Goal: Transaction & Acquisition: Book appointment/travel/reservation

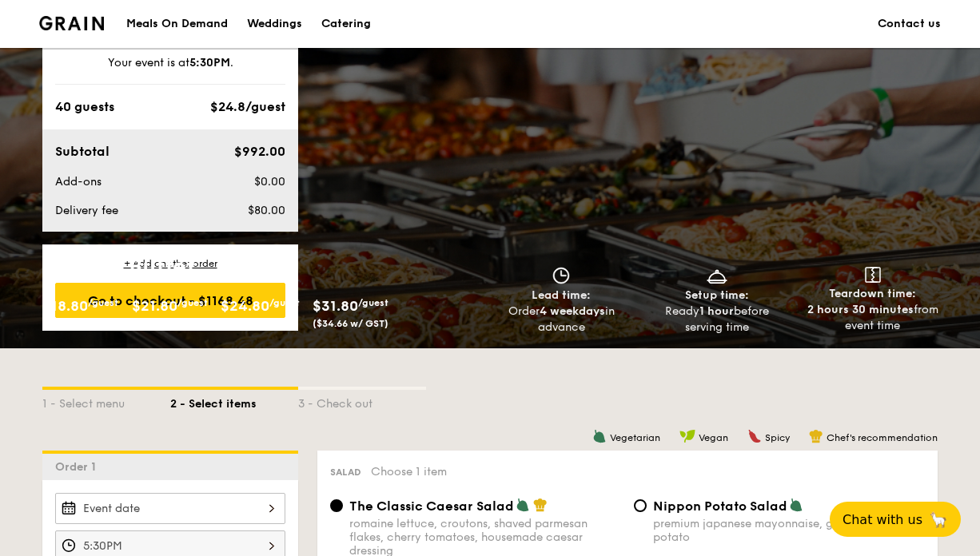
scroll to position [1449, 0]
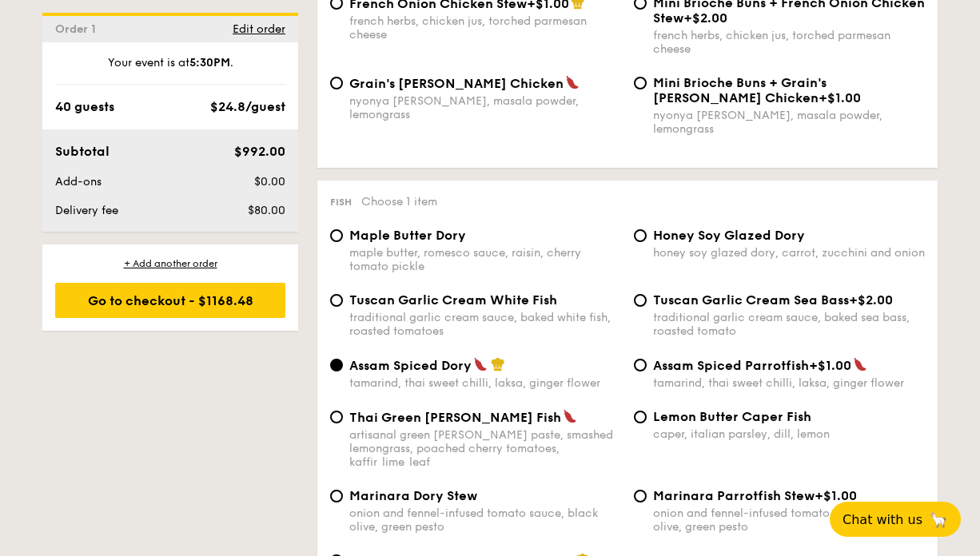
click at [824, 203] on div "Fish Choose 1 item" at bounding box center [627, 200] width 595 height 15
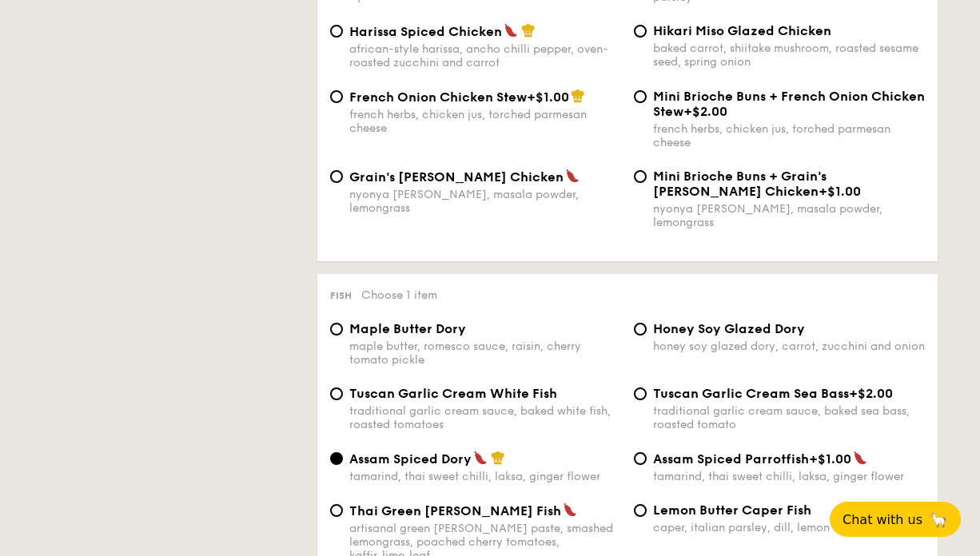
scroll to position [0, 0]
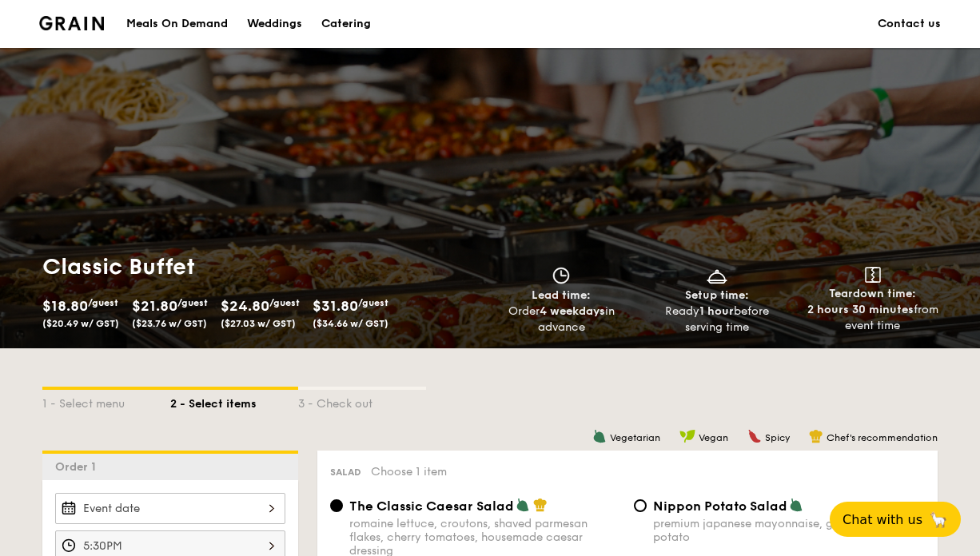
click at [164, 28] on div "Meals On Demand" at bounding box center [177, 24] width 102 height 48
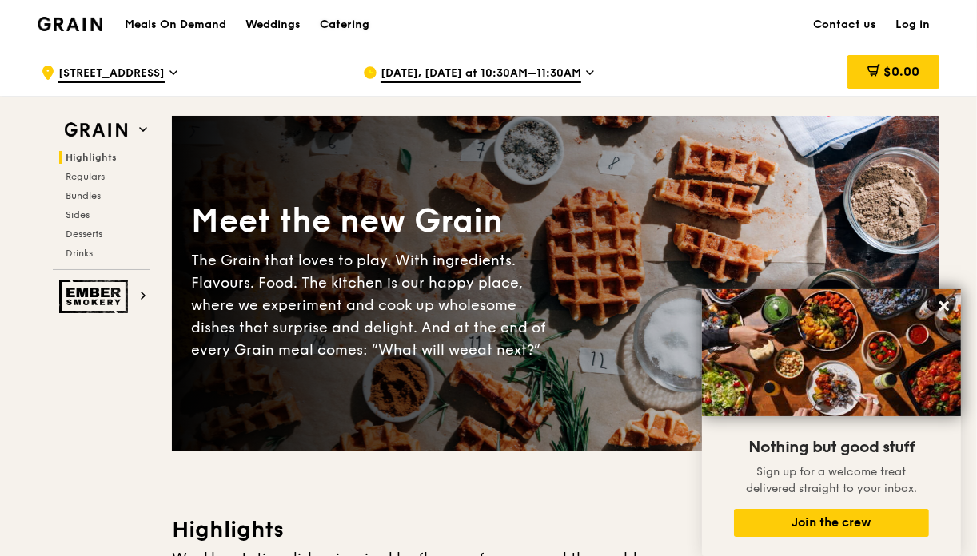
click at [318, 25] on link "Catering" at bounding box center [344, 25] width 69 height 48
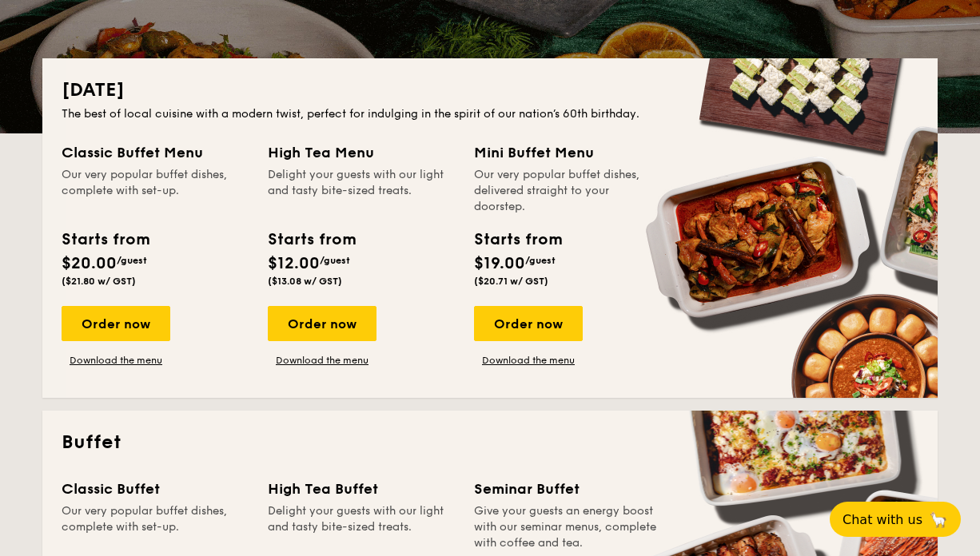
scroll to position [319, 0]
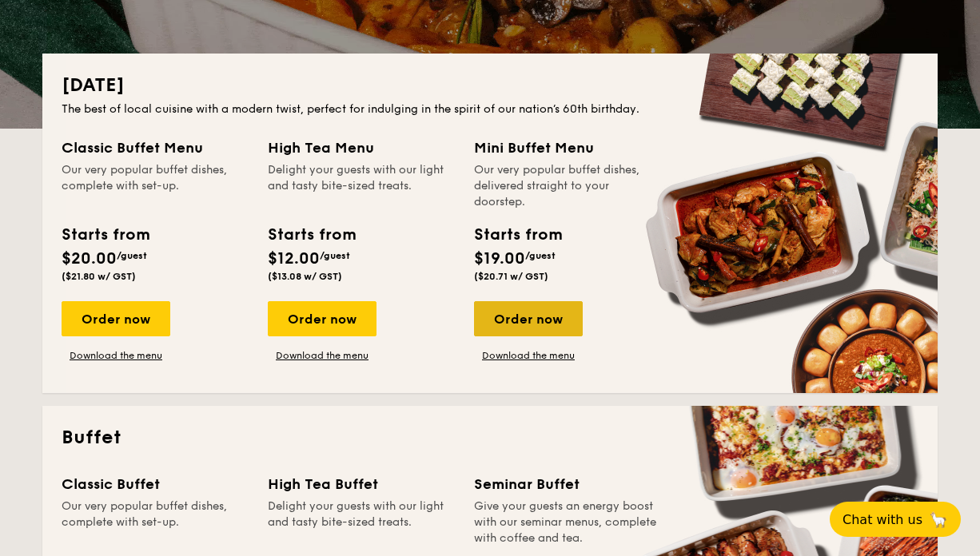
click at [552, 325] on div "Order now" at bounding box center [528, 318] width 109 height 35
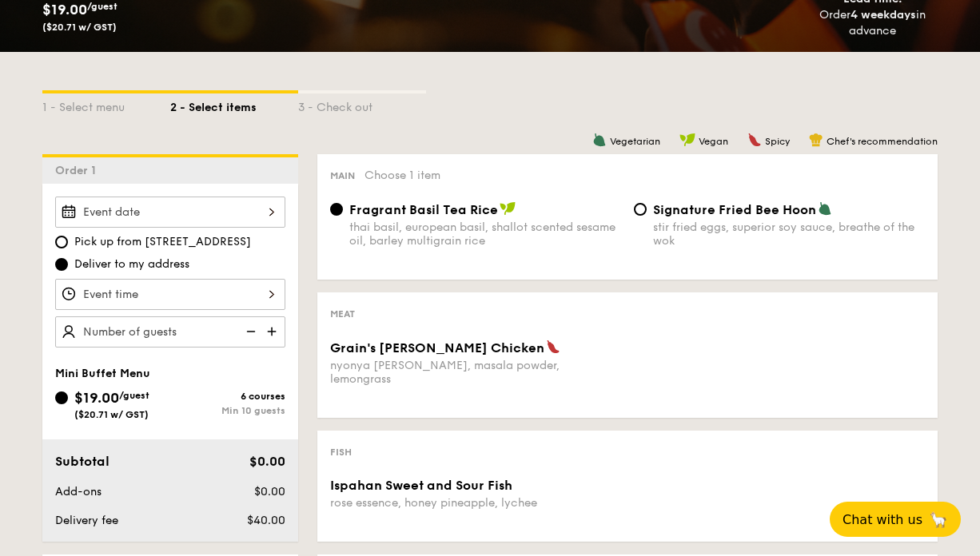
scroll to position [305, 0]
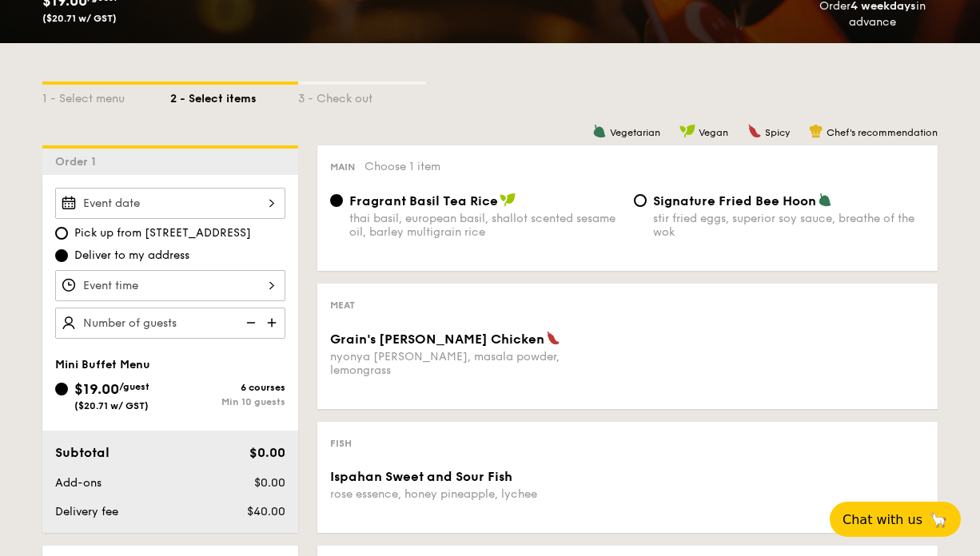
click at [265, 192] on div at bounding box center [170, 203] width 230 height 31
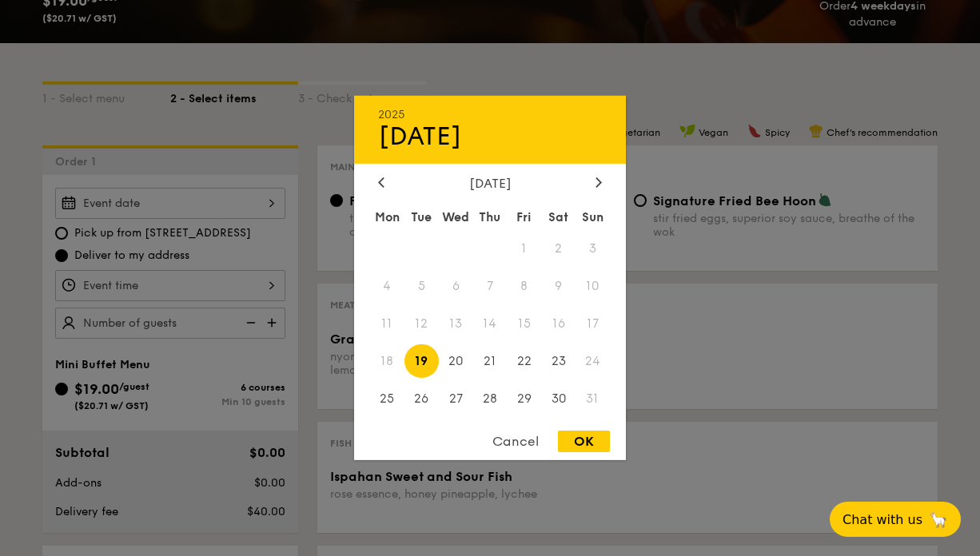
click at [600, 166] on div "2025 Aug 19 August 2025 Mon Tue Wed Thu Fri Sat Sun 1 2 3 4 5 6 7 8 9 10 11 12 …" at bounding box center [490, 278] width 272 height 364
click at [599, 177] on icon at bounding box center [598, 182] width 6 height 10
click at [383, 184] on icon at bounding box center [381, 182] width 5 height 10
click at [379, 193] on div "September 2025 Mon Tue Wed Thu Fri Sat Sun 1 2 3 4 5 6 7 8 9 10 11 12 13 14 15 …" at bounding box center [490, 297] width 272 height 243
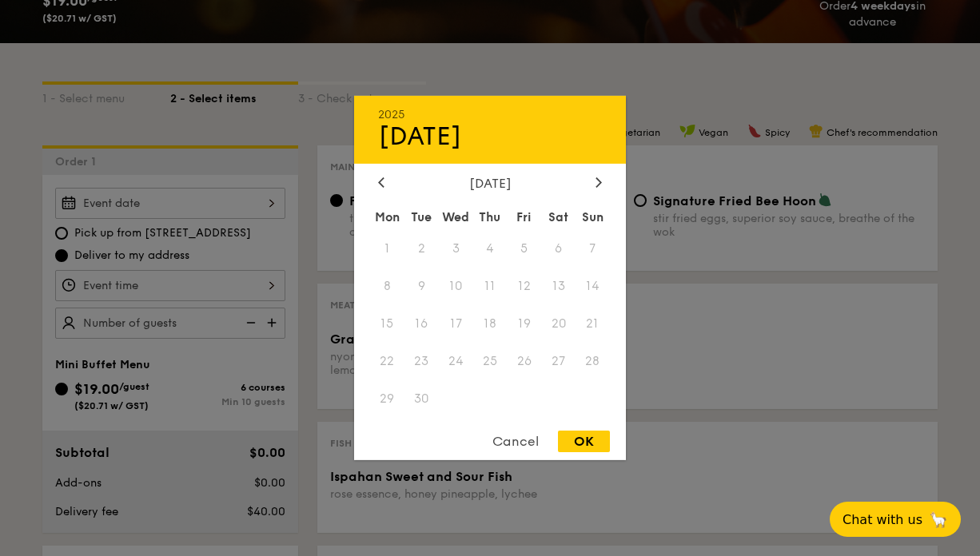
click at [378, 192] on div "September 2025 Mon Tue Wed Thu Fri Sat Sun 1 2 3 4 5 6 7 8 9 10 11 12 13 14 15 …" at bounding box center [490, 297] width 272 height 243
click at [384, 178] on icon at bounding box center [381, 182] width 6 height 10
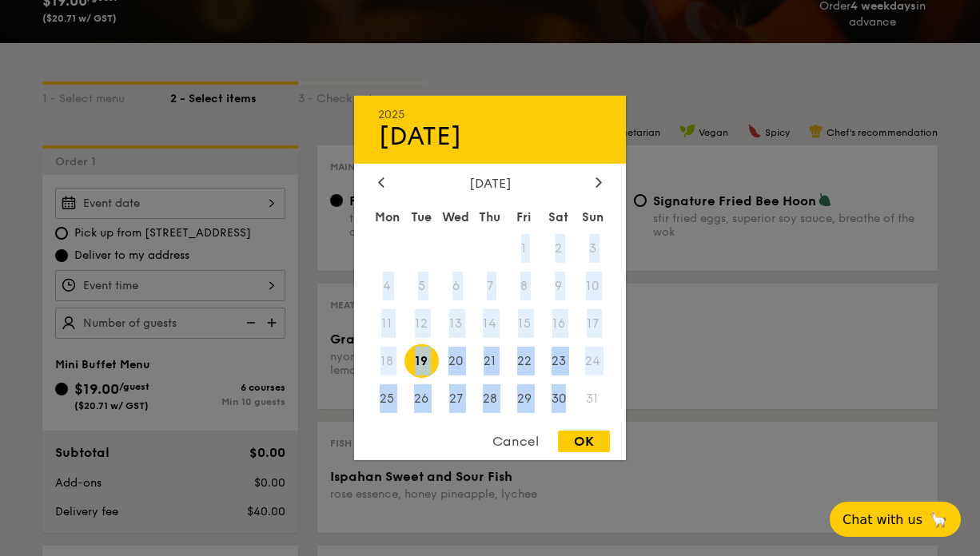
drag, startPoint x: 564, startPoint y: 391, endPoint x: 606, endPoint y: 217, distance: 178.4
click at [606, 217] on div "Mon Tue Wed Thu Fri Sat Sun 1 2 3 4 5 6 7 8 9 10 11 12 13 14 15 16 17 18 19 20 …" at bounding box center [490, 311] width 272 height 216
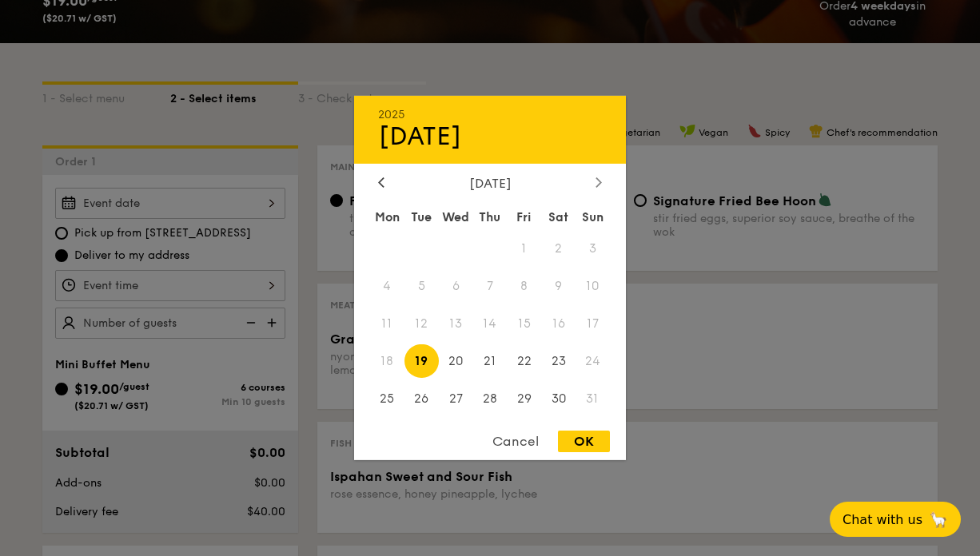
click at [602, 184] on icon at bounding box center [598, 182] width 6 height 10
click at [374, 181] on div at bounding box center [381, 183] width 14 height 15
click at [555, 404] on span "30" at bounding box center [558, 398] width 34 height 34
click at [600, 446] on div "OK" at bounding box center [584, 442] width 52 height 22
type input "Aug 30, 2025"
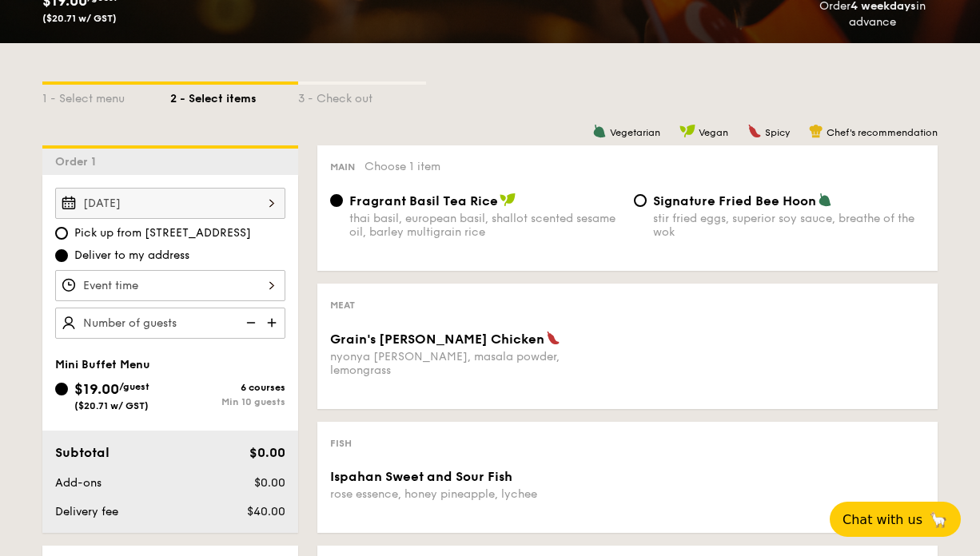
click at [273, 286] on div at bounding box center [170, 285] width 230 height 31
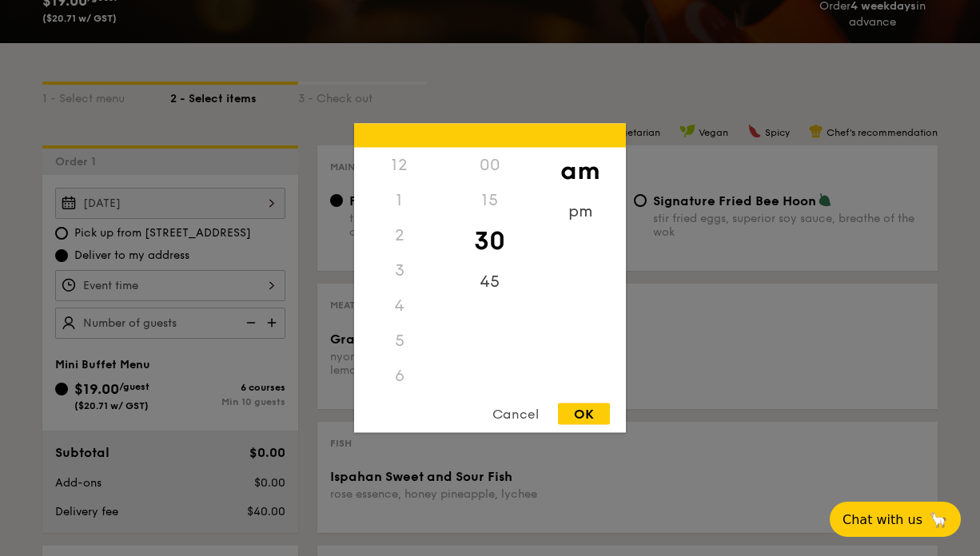
scroll to position [175, 0]
click at [400, 175] on div "5" at bounding box center [399, 166] width 90 height 35
click at [400, 171] on div "5" at bounding box center [399, 166] width 90 height 35
click at [396, 240] on div "5" at bounding box center [399, 234] width 90 height 35
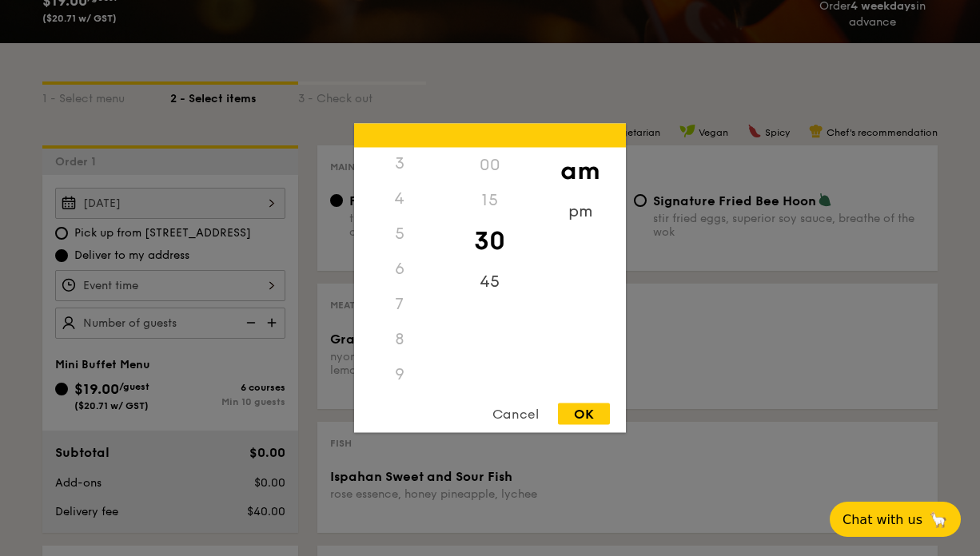
click at [396, 239] on div "5" at bounding box center [399, 234] width 90 height 35
click at [400, 229] on div "5" at bounding box center [399, 234] width 90 height 35
click at [583, 212] on div "pm" at bounding box center [580, 217] width 90 height 46
click at [403, 162] on div "5" at bounding box center [399, 159] width 90 height 46
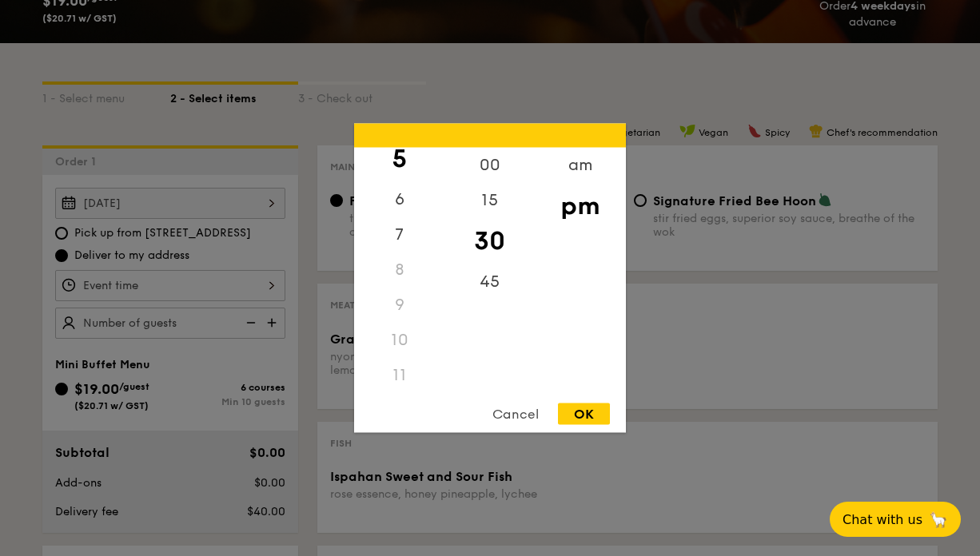
click at [585, 417] on div "OK" at bounding box center [584, 415] width 52 height 22
type input "5:30PM"
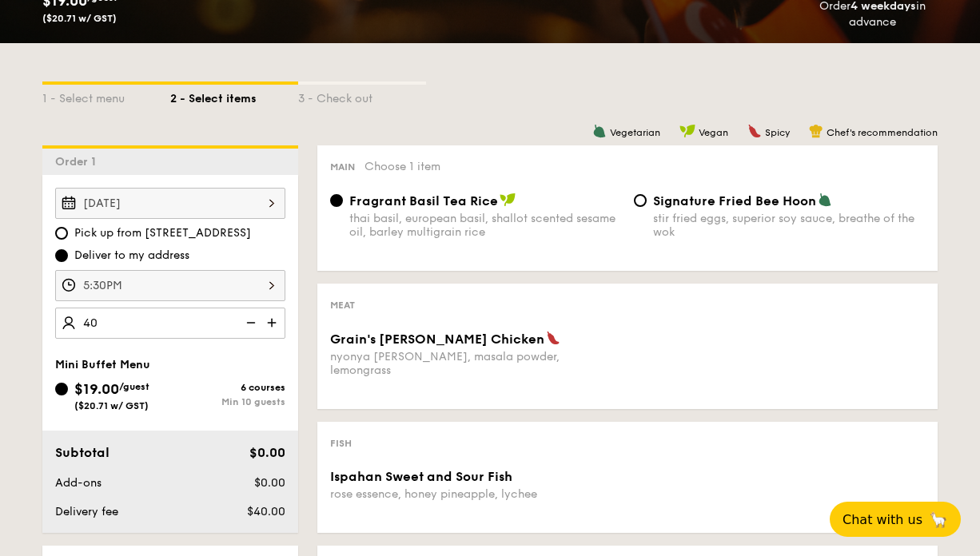
type input "40 guests"
click at [3, 258] on div "1 - Select menu 2 - Select items 3 - Check out Order 1 Aug 30, 2025 Pick up fro…" at bounding box center [490, 502] width 980 height 918
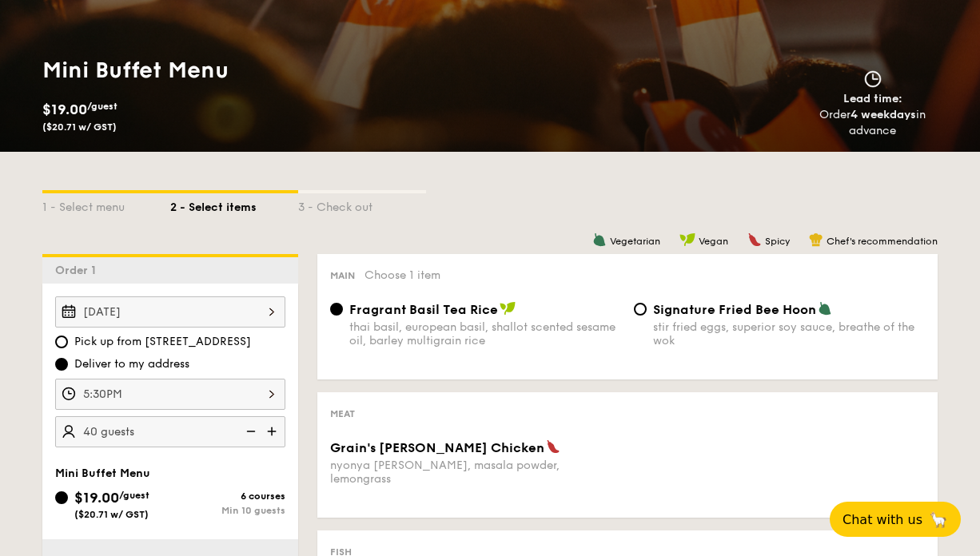
scroll to position [191, 0]
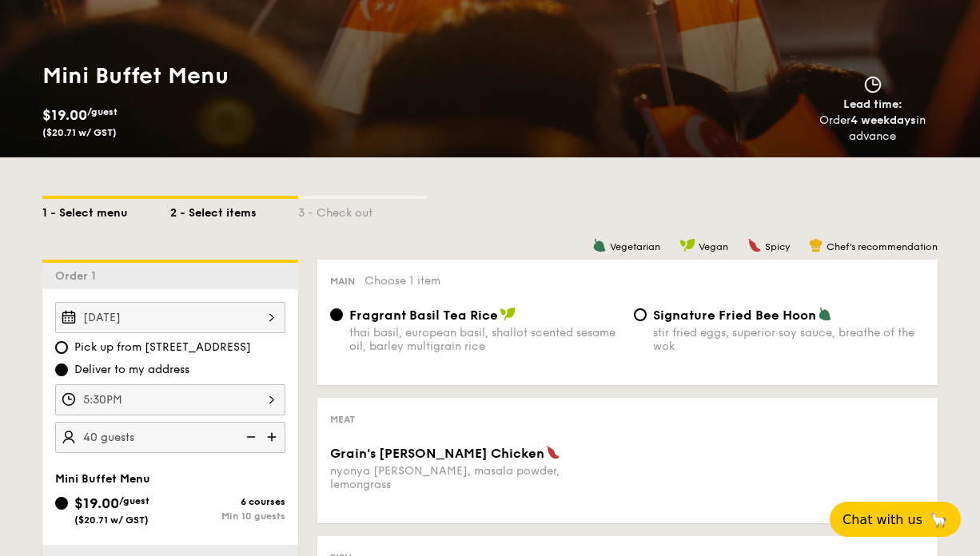
click at [89, 217] on div "1 - Select menu" at bounding box center [106, 210] width 128 height 22
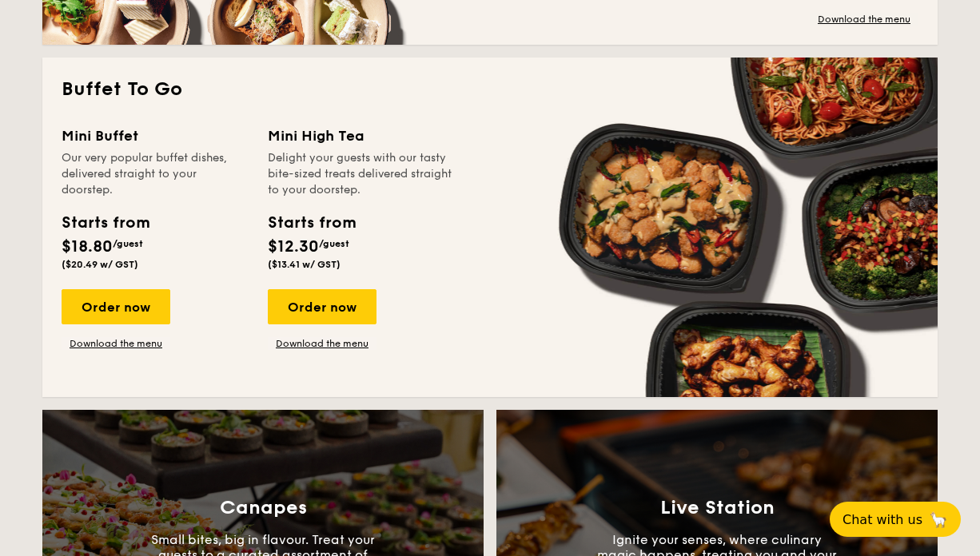
scroll to position [1408, 0]
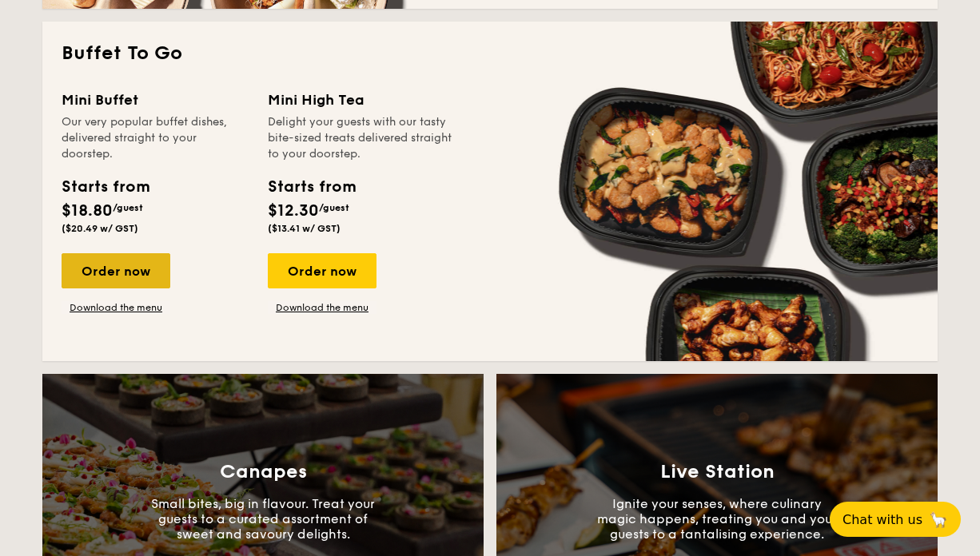
click at [148, 261] on div "Order now" at bounding box center [116, 270] width 109 height 35
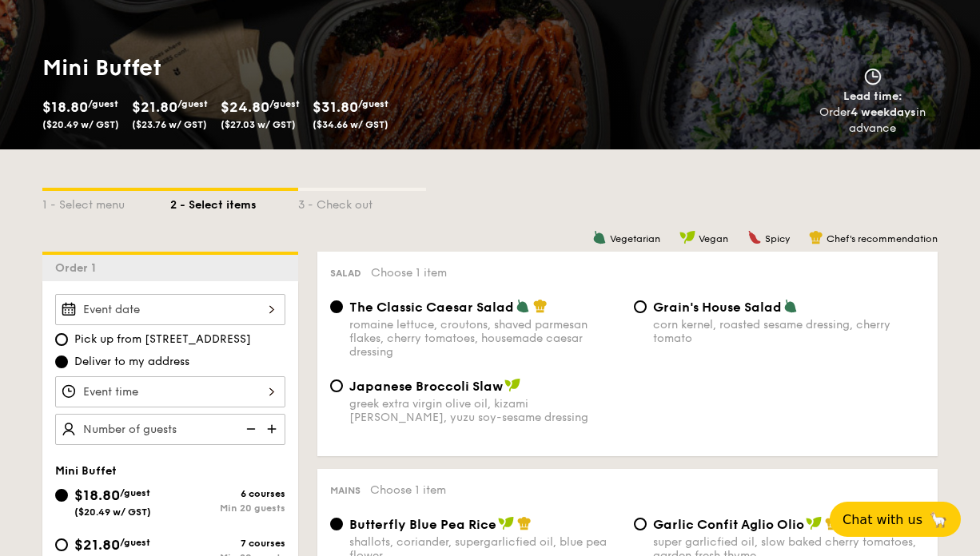
scroll to position [201, 0]
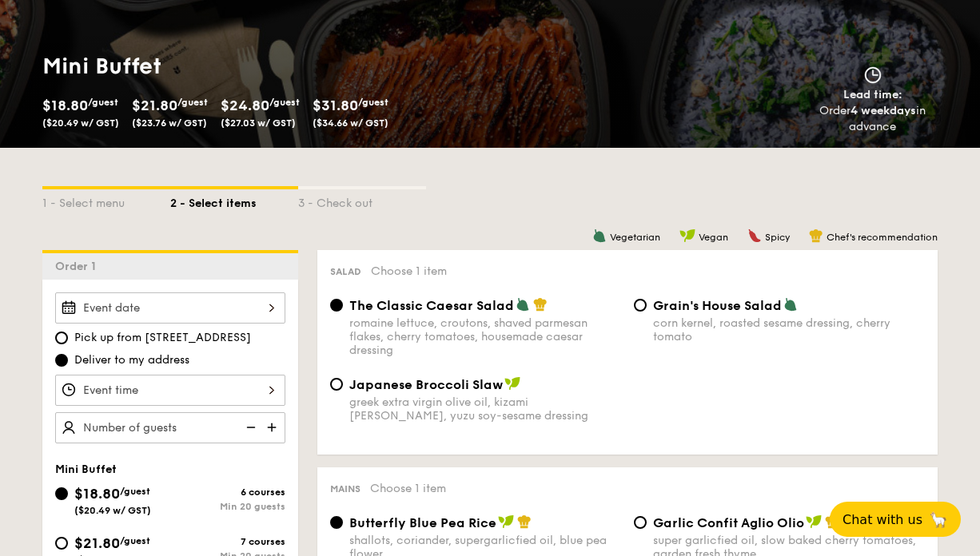
click at [196, 313] on div at bounding box center [170, 308] width 230 height 31
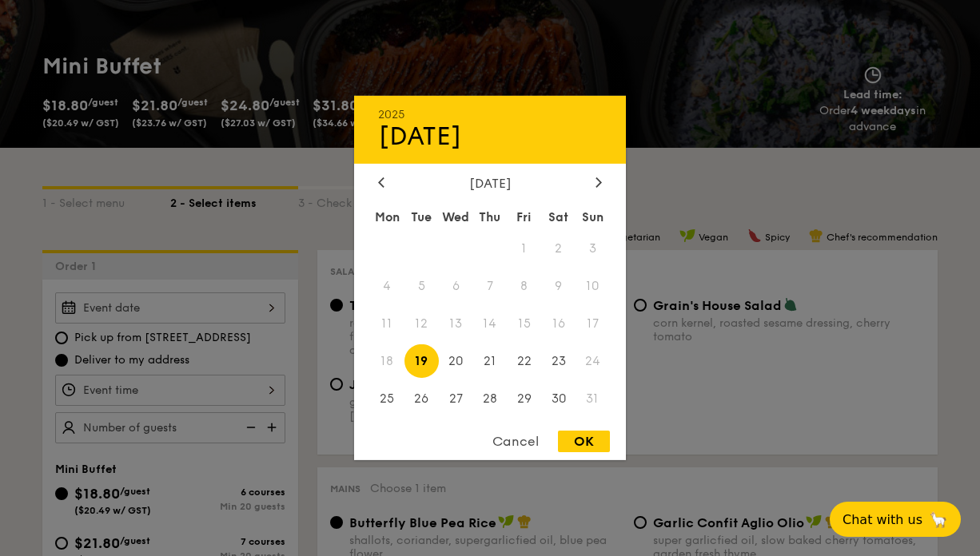
click at [589, 189] on div "August 2025" at bounding box center [490, 183] width 224 height 15
click at [597, 183] on icon at bounding box center [598, 182] width 5 height 10
click at [560, 291] on span "13" at bounding box center [558, 286] width 34 height 34
click at [589, 455] on div "Cancel OK" at bounding box center [490, 446] width 272 height 30
click at [588, 454] on div "Cancel OK" at bounding box center [490, 446] width 272 height 30
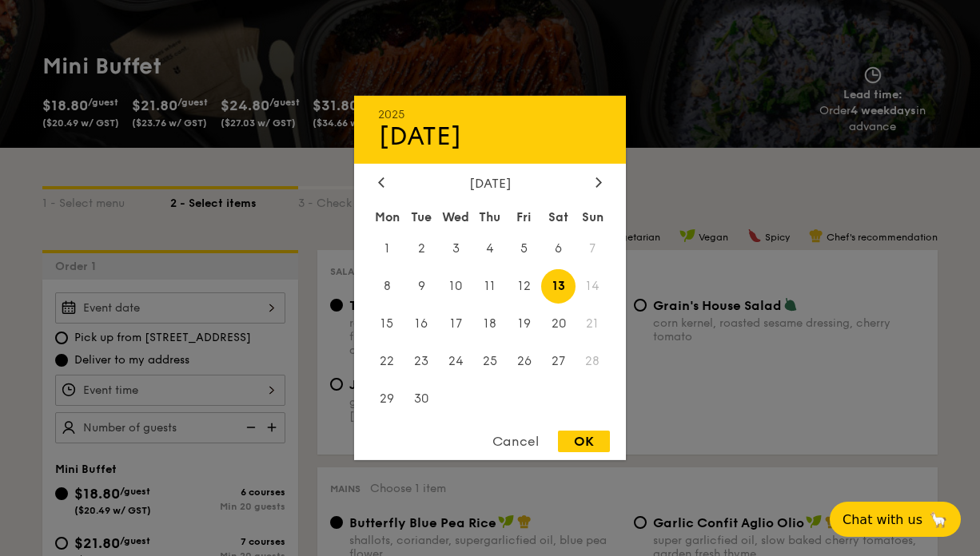
click at [586, 445] on div "OK" at bounding box center [584, 442] width 52 height 22
type input "Sep 13, 2025"
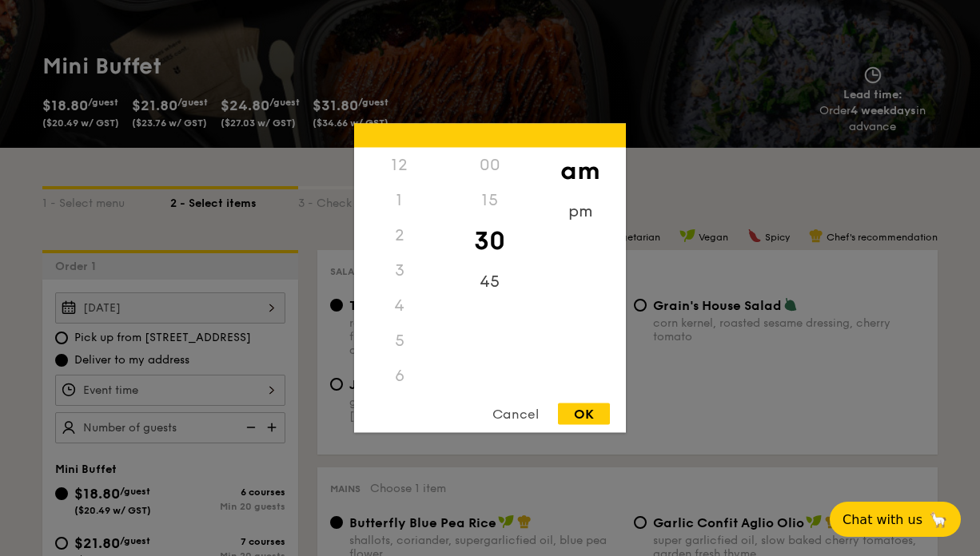
click at [158, 384] on div "12 1 2 3 4 5 6 7 8 9 10 11 00 15 30 45 am pm Cancel OK" at bounding box center [170, 390] width 230 height 31
click at [392, 197] on div "4" at bounding box center [399, 189] width 90 height 35
click at [568, 224] on div "pm" at bounding box center [580, 217] width 90 height 46
click at [400, 191] on div "4" at bounding box center [399, 195] width 90 height 46
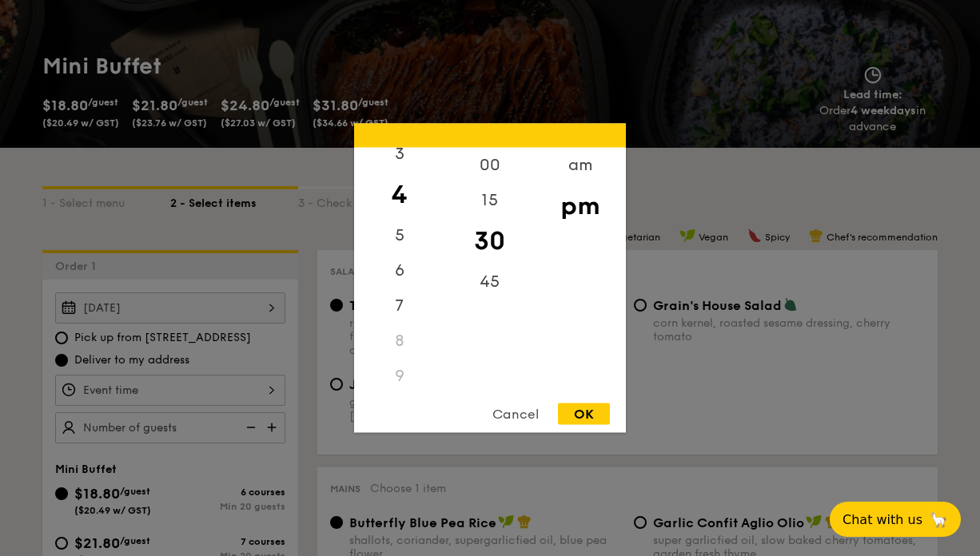
click at [603, 408] on div "OK" at bounding box center [584, 415] width 52 height 22
type input "4:30PM"
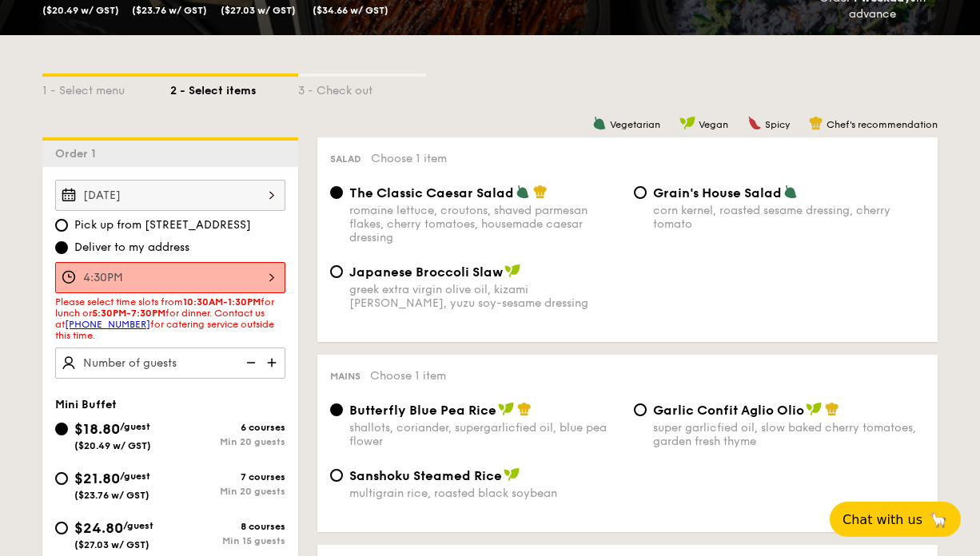
scroll to position [314, 0]
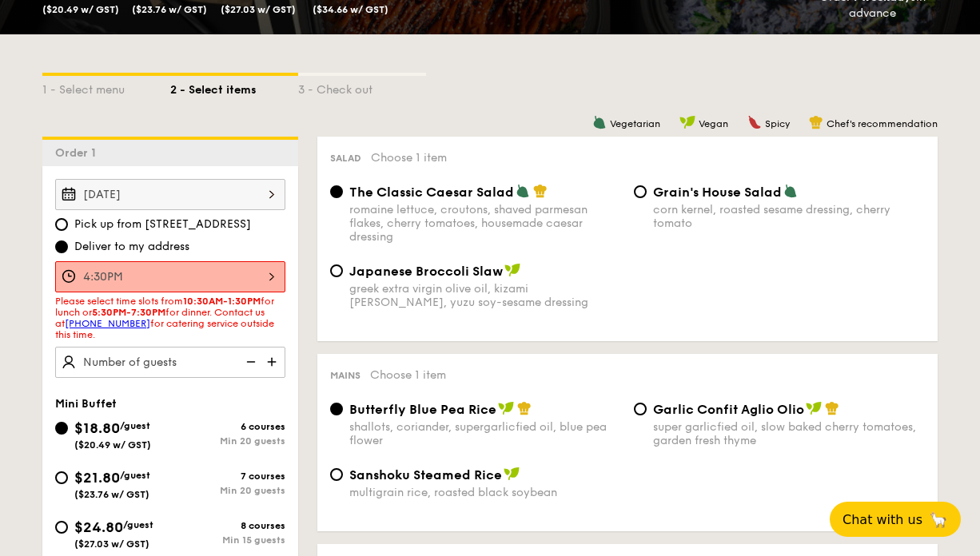
click at [277, 355] on img at bounding box center [273, 362] width 24 height 30
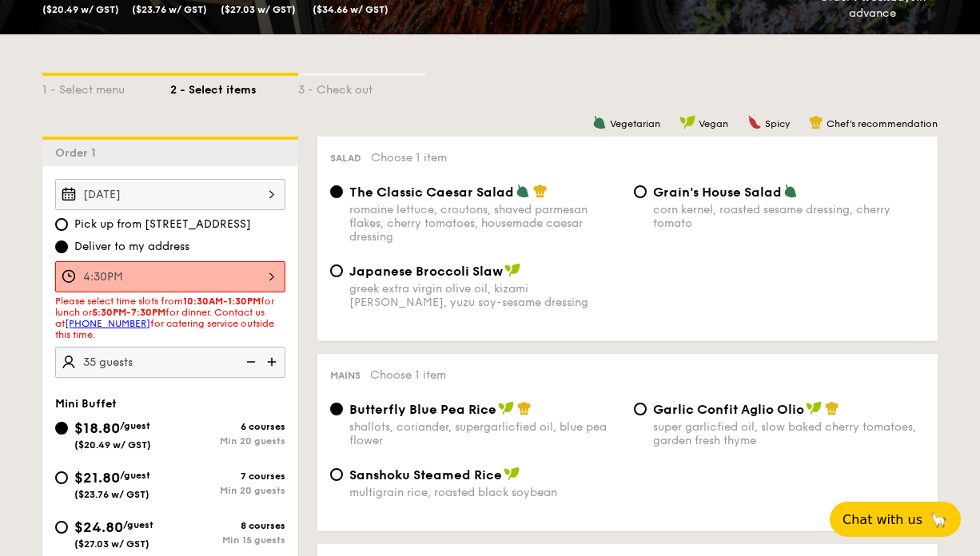
type input "40 guests"
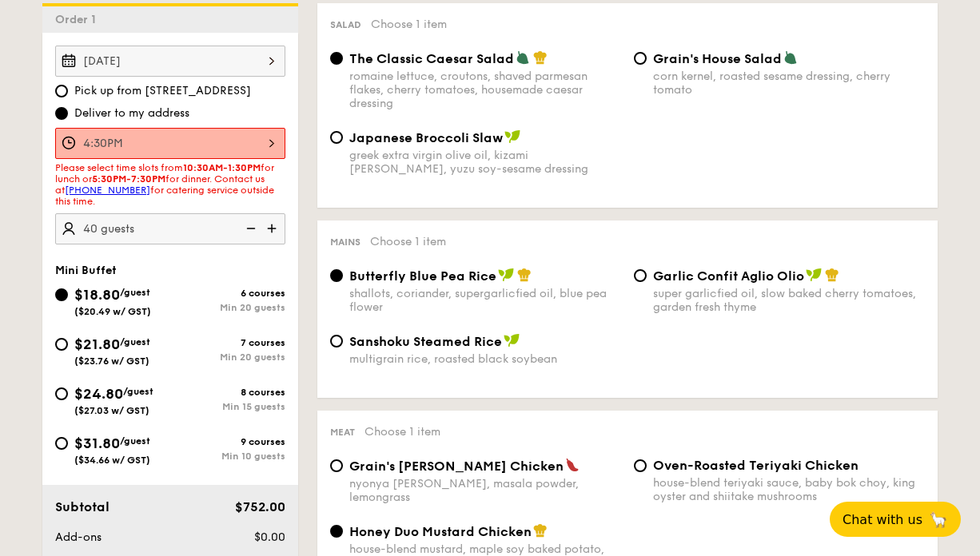
scroll to position [448, 0]
click at [66, 391] on input "$24.80 /guest ($27.03 w/ GST) 8 courses Min 15 guests" at bounding box center [61, 393] width 13 height 13
radio input "true"
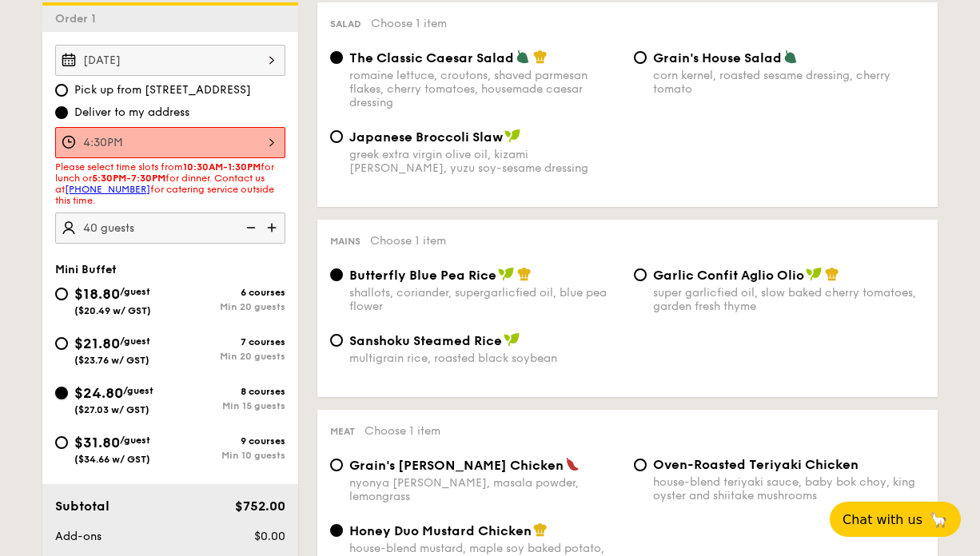
radio input "false"
radio input "true"
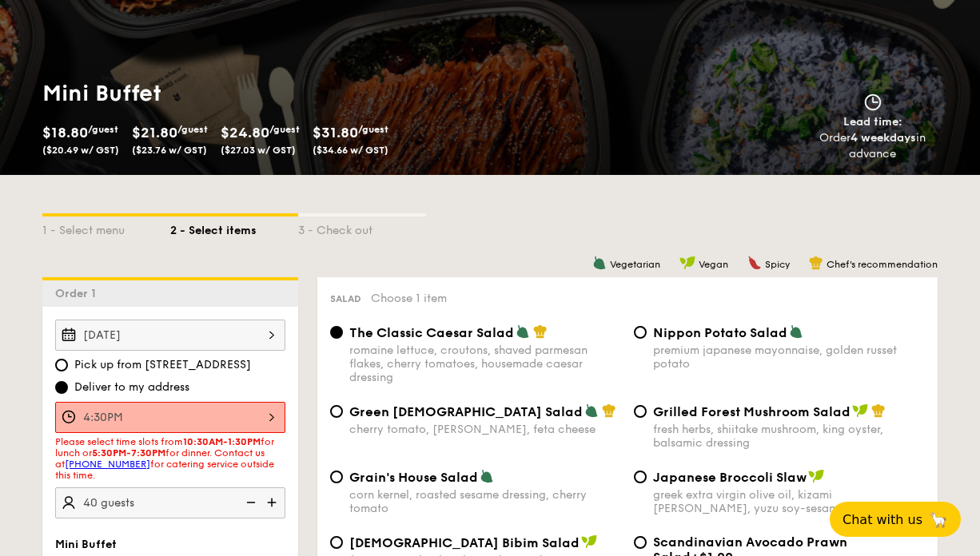
scroll to position [285, 0]
